Goal: Navigation & Orientation: Find specific page/section

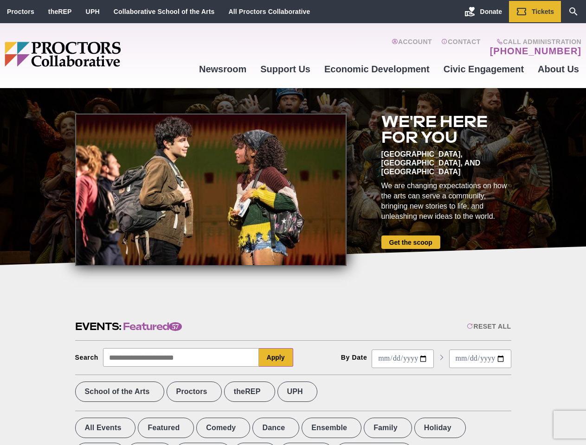
click at [293, 223] on div at bounding box center [210, 190] width 271 height 153
click at [488, 327] on div "Reset All" at bounding box center [489, 326] width 44 height 7
click at [276, 358] on button "Apply" at bounding box center [276, 357] width 34 height 19
